Goal: Check status: Check status

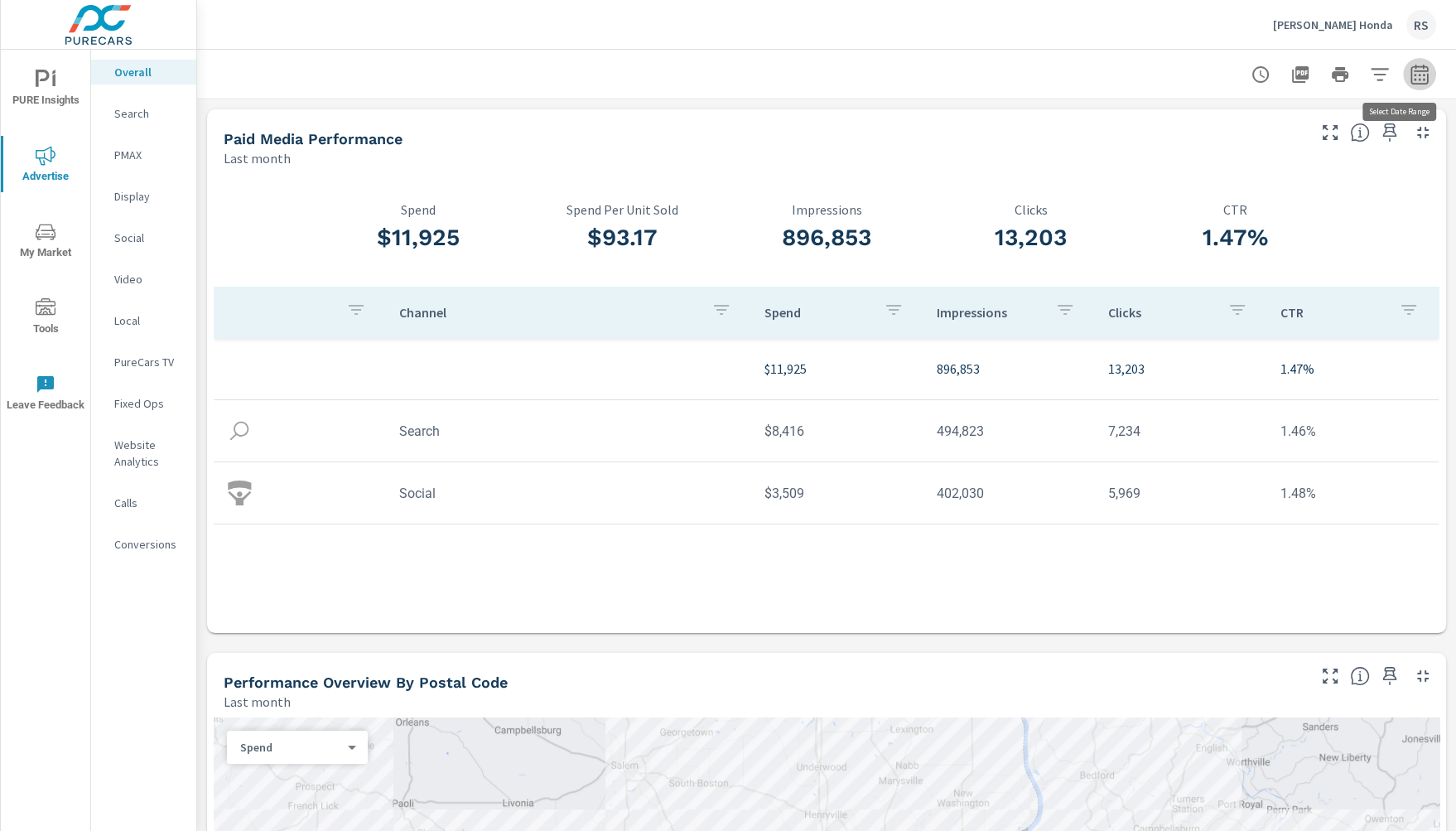
click at [1411, 71] on icon "button" at bounding box center [1420, 74] width 18 height 20
select select "Last month"
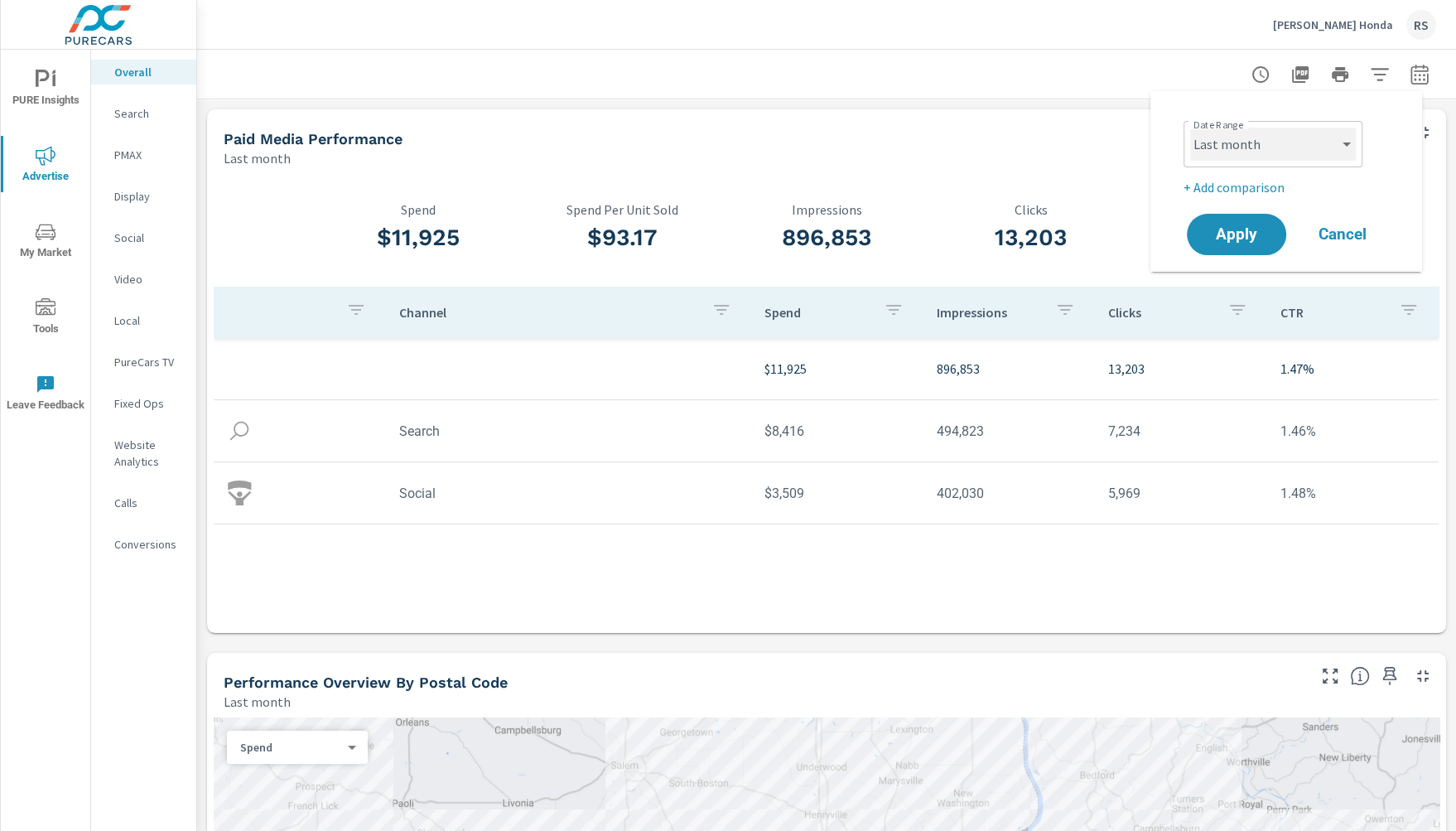
click at [1265, 143] on select "Custom [DATE] Last week Last 7 days Last 14 days Last 30 days Last 45 days Last…" at bounding box center [1274, 144] width 166 height 34
click at [1252, 189] on p "+ Add comparison" at bounding box center [1289, 187] width 212 height 20
select select "Previous period"
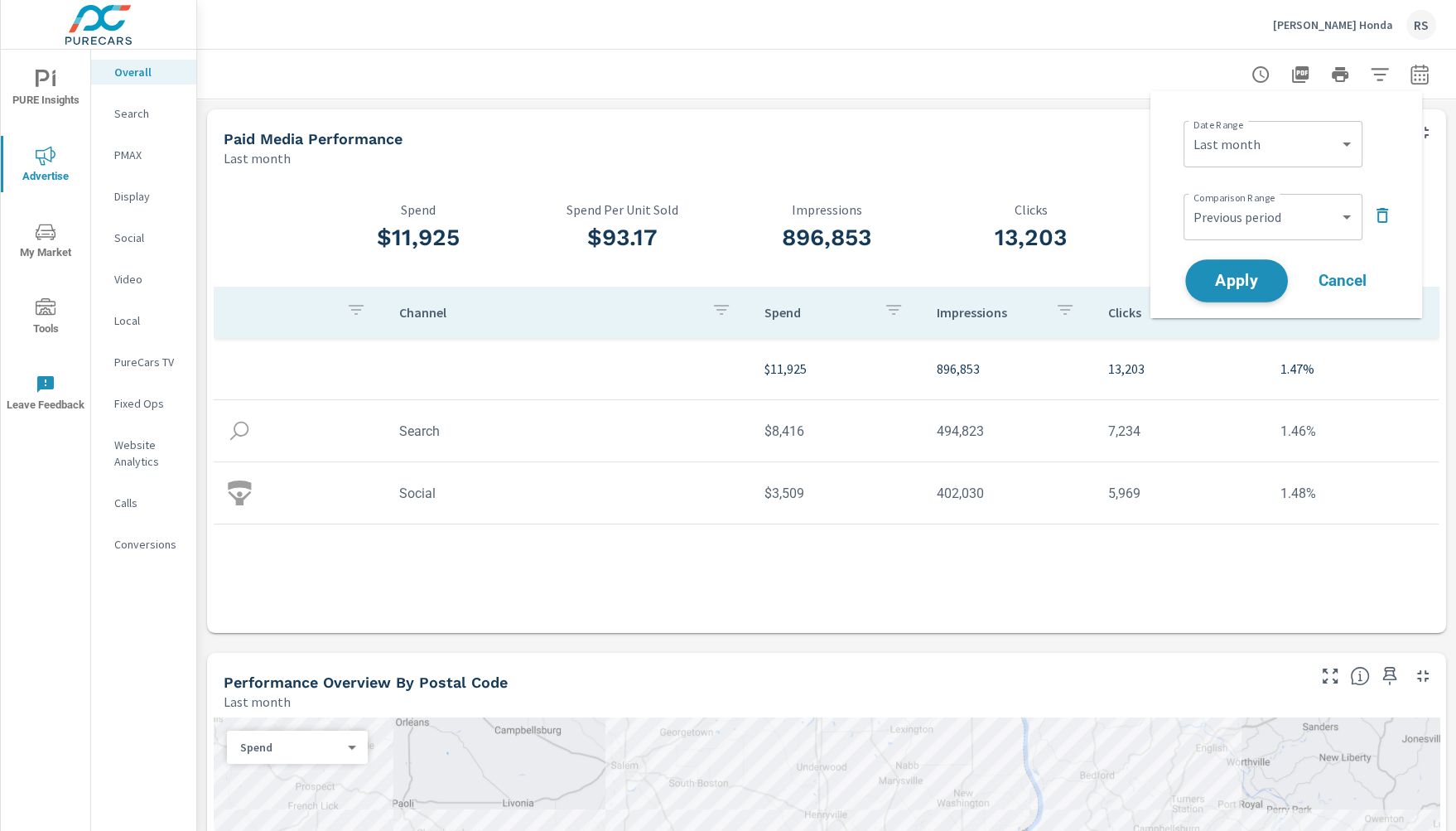
click at [1248, 279] on span "Apply" at bounding box center [1236, 281] width 68 height 16
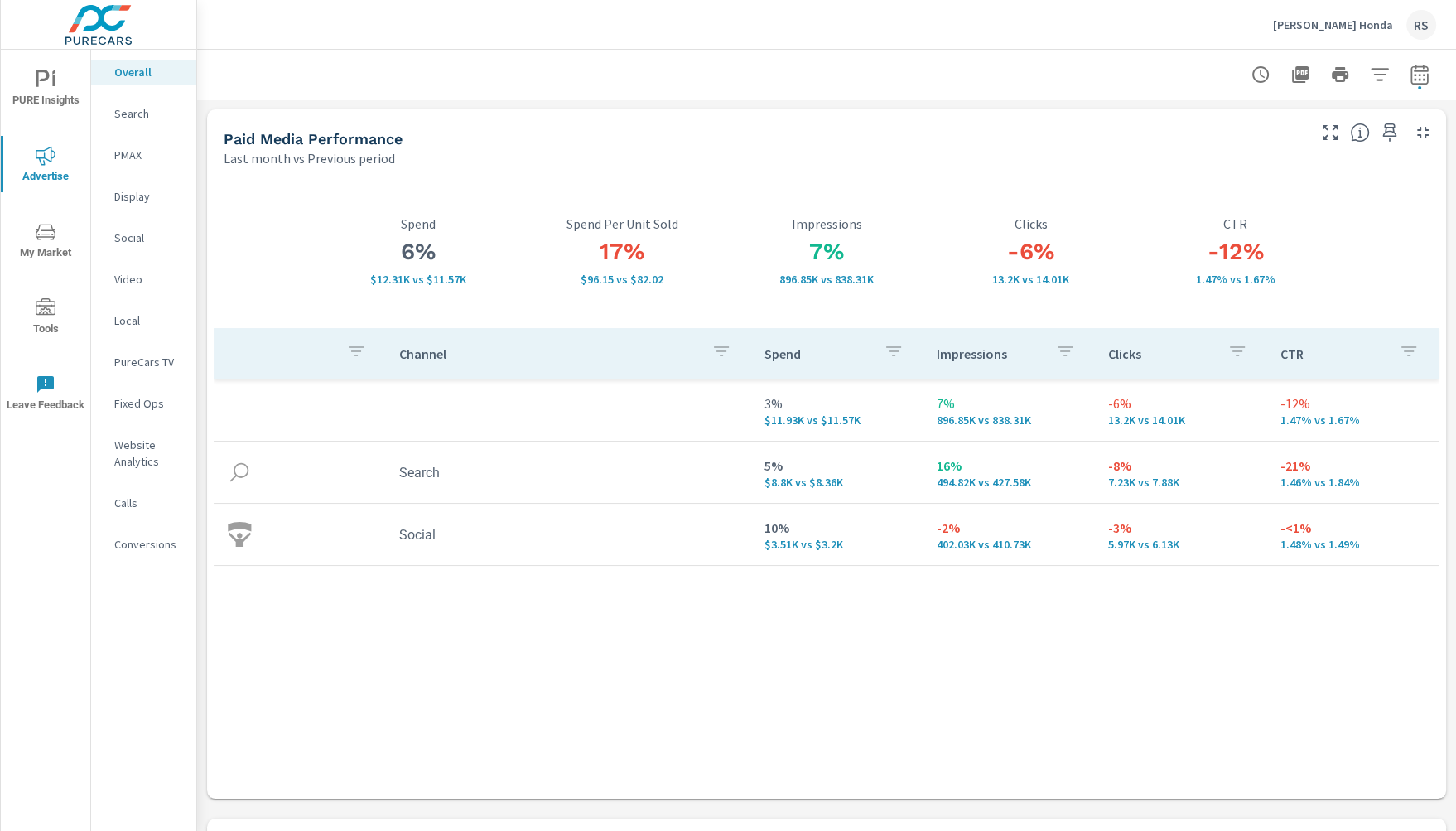
click at [758, 91] on div at bounding box center [826, 74] width 1219 height 49
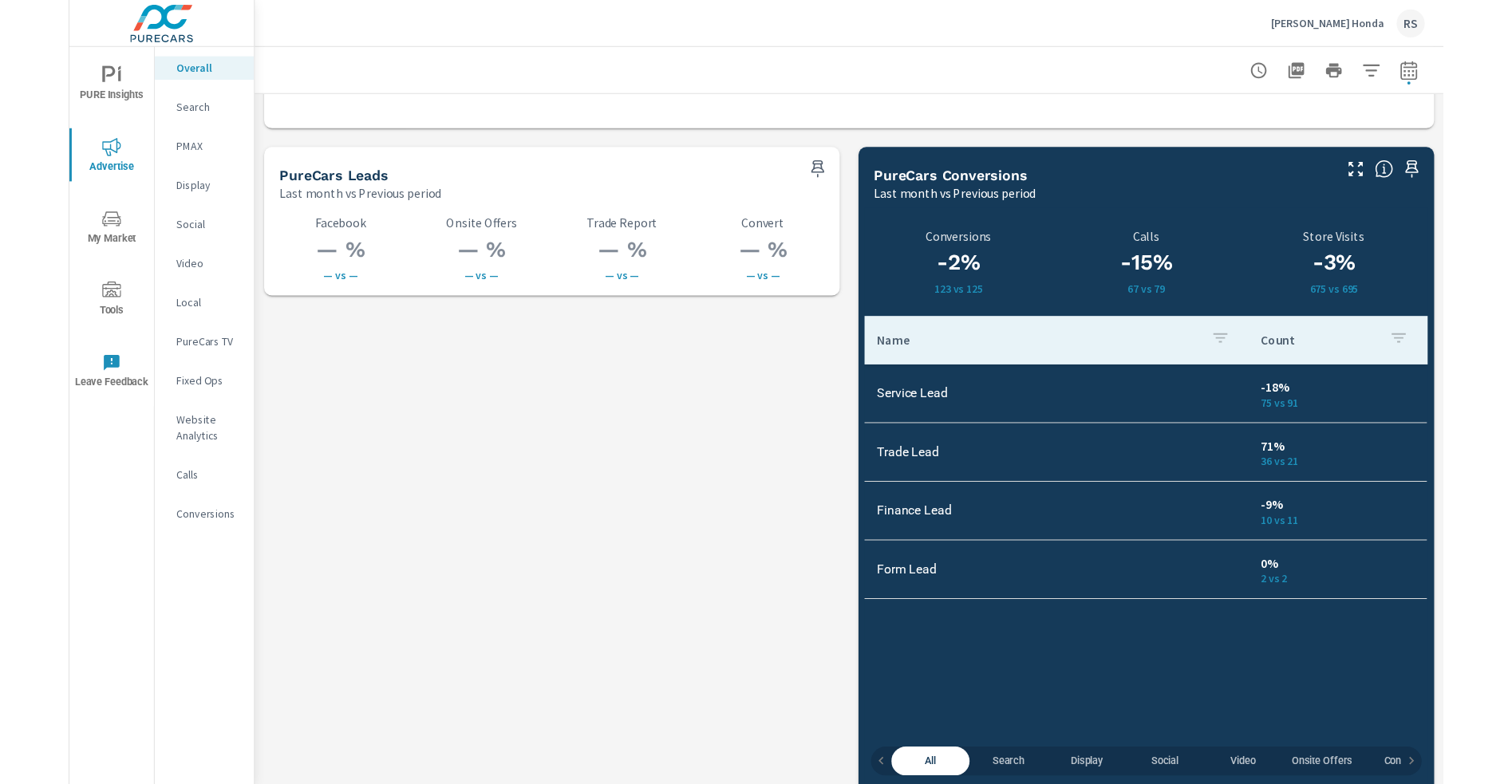
scroll to position [2175, 0]
